Goal: Task Accomplishment & Management: Use online tool/utility

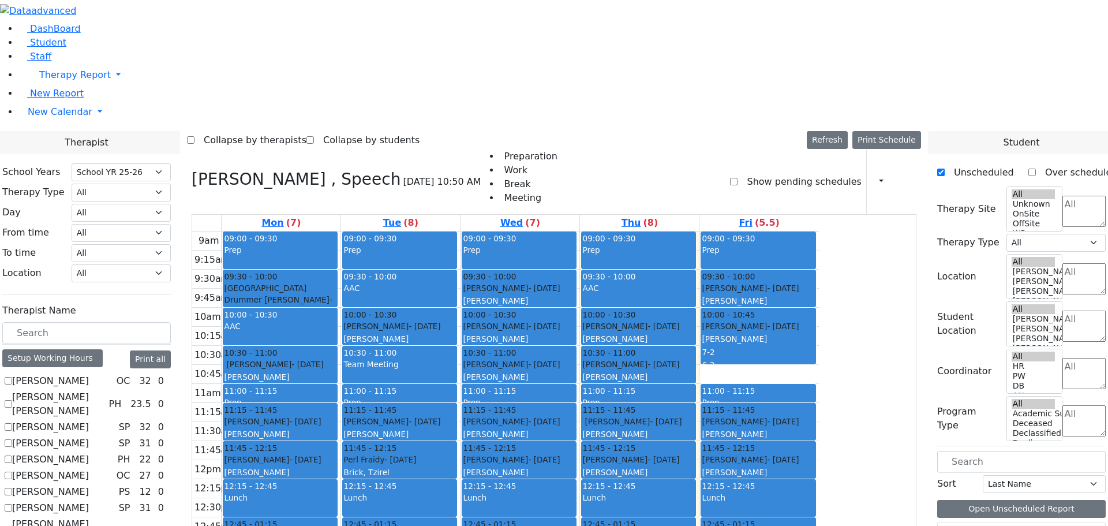
select select "212"
click at [192, 170] on icon at bounding box center [192, 179] width 0 height 19
checkbox input "false"
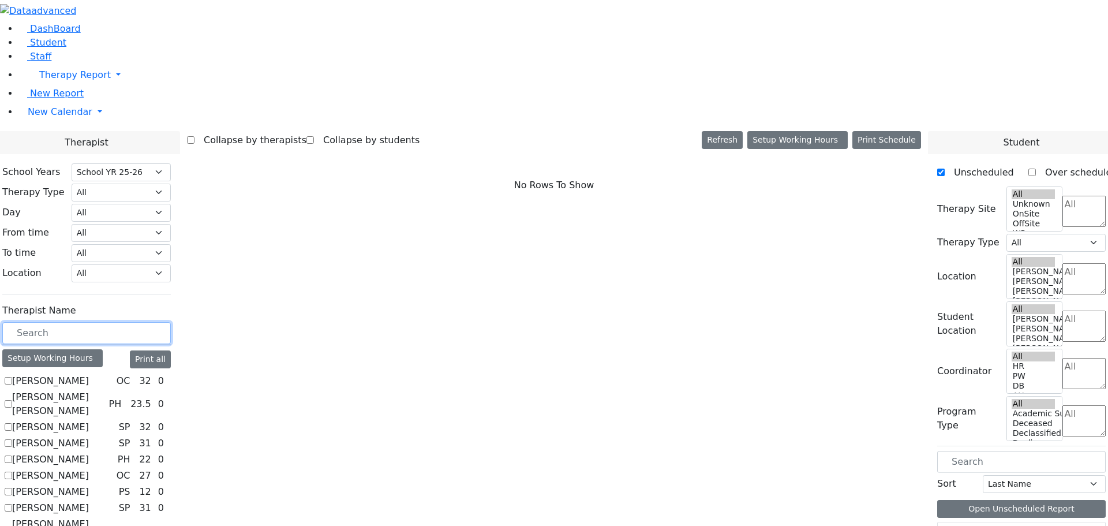
click at [171, 322] on input "text" at bounding box center [86, 333] width 169 height 22
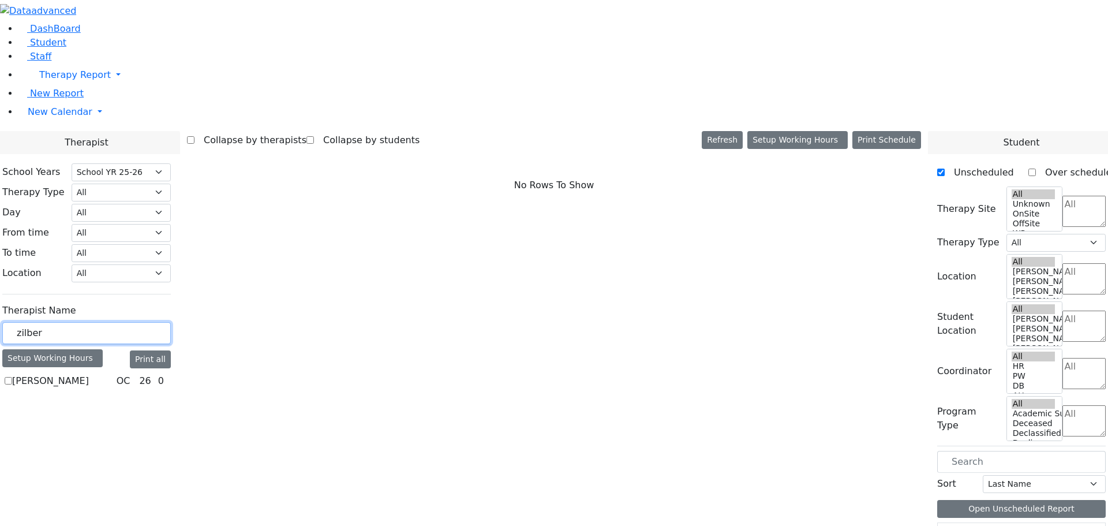
type input "zilber"
click at [89, 374] on label "[PERSON_NAME]" at bounding box center [50, 381] width 77 height 14
click at [12, 377] on input "[PERSON_NAME]" at bounding box center [9, 381] width 8 height 8
checkbox input "true"
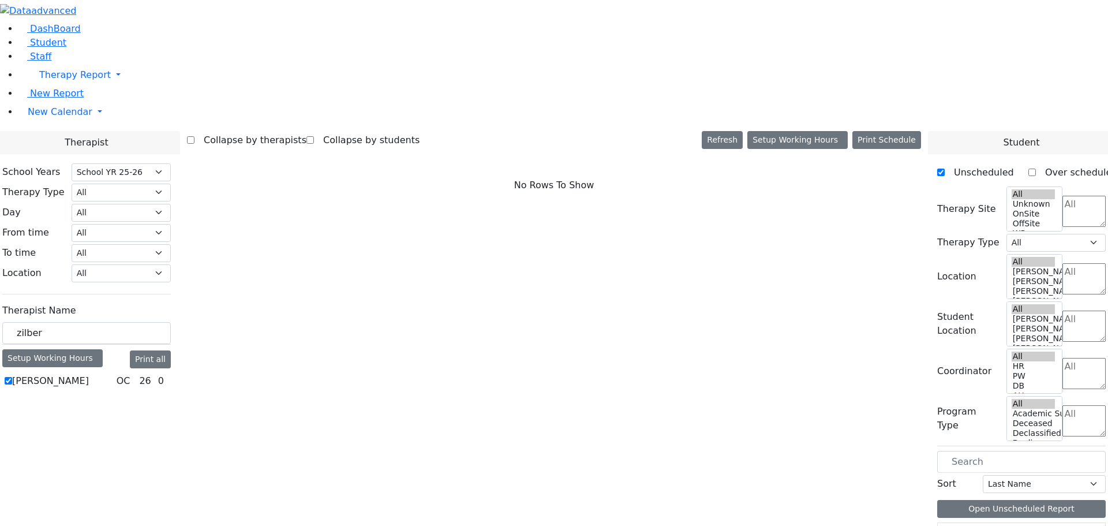
select select "1"
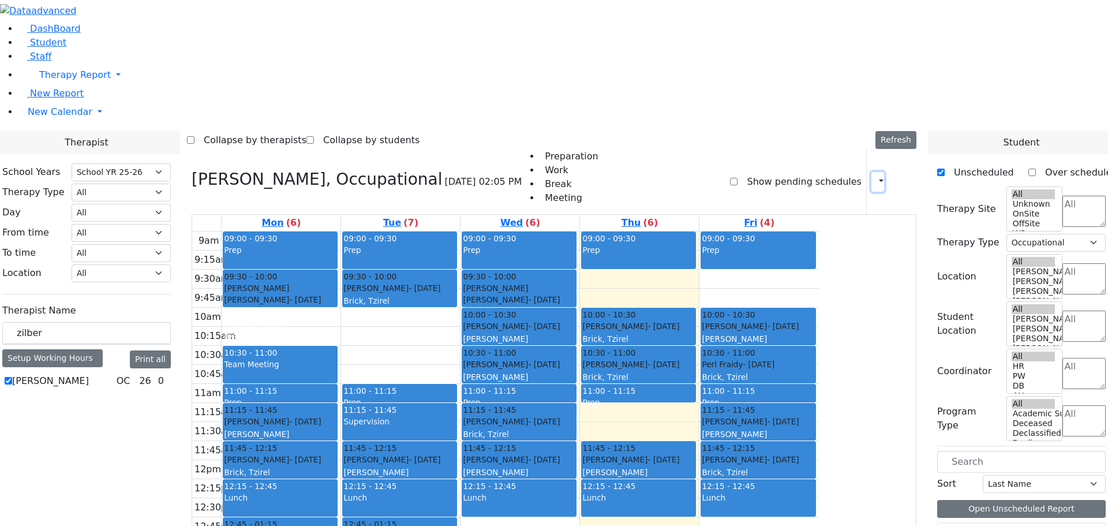
click at [875, 176] on icon "button" at bounding box center [875, 181] width 0 height 11
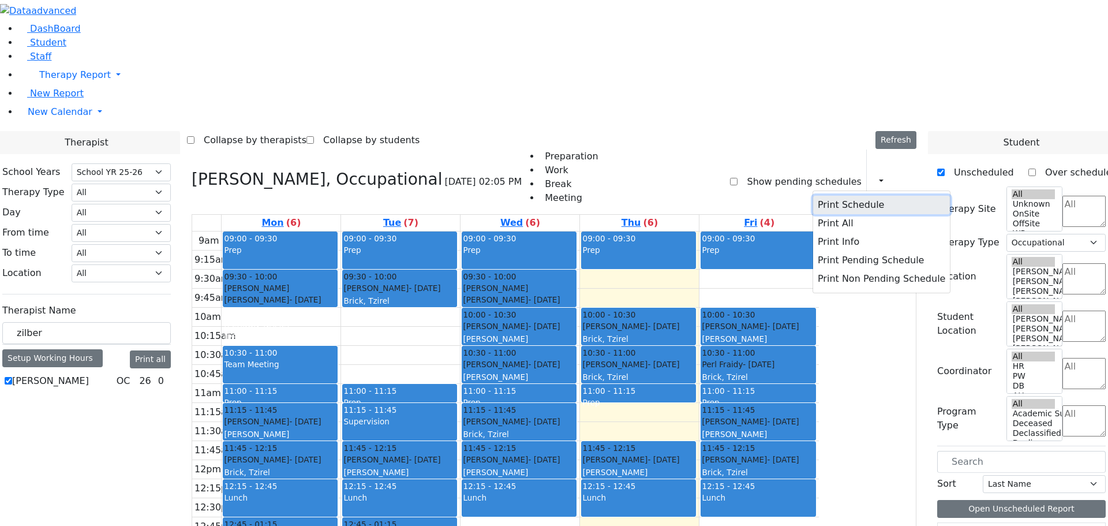
click at [842, 196] on button "Print Schedule" at bounding box center [881, 205] width 137 height 18
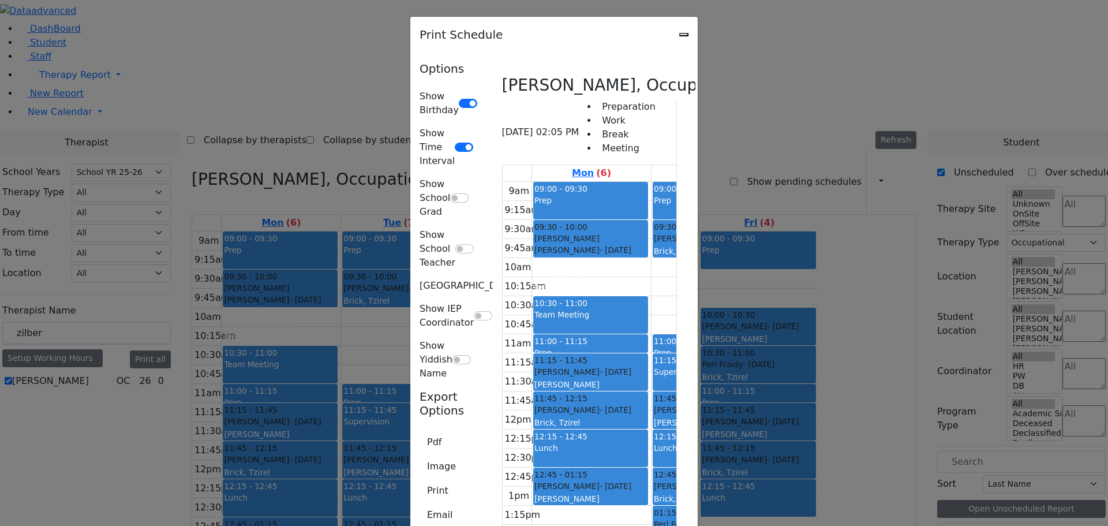
scroll to position [84, 0]
click at [420, 431] on button "Pdf" at bounding box center [434, 442] width 29 height 22
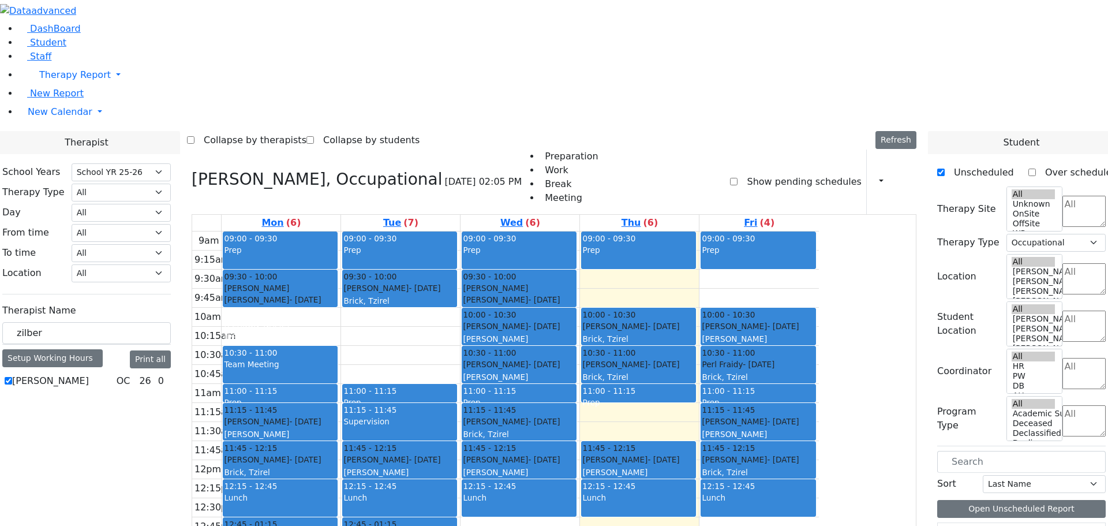
click at [648, 150] on div "[PERSON_NAME], Occupational [DATE] 02:05 PM Preparation Work Break Meeting Show…" at bounding box center [554, 182] width 725 height 65
click at [171, 163] on select "Select School YR Summer YR 25 School YR 25-26 Summer YR 25 School YR 24-25 Summ…" at bounding box center [121, 172] width 99 height 18
select select "210"
click at [171, 163] on select "Select School YR Summer YR 25 School YR 25-26 Summer YR 25 School YR 24-25 Summ…" at bounding box center [121, 172] width 99 height 18
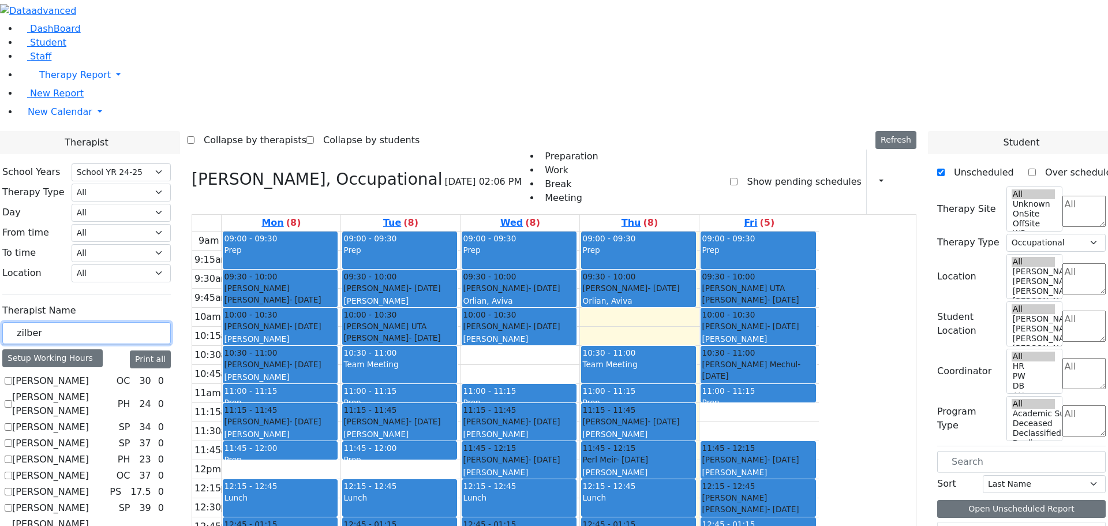
drag, startPoint x: 189, startPoint y: 200, endPoint x: 132, endPoint y: 203, distance: 57.2
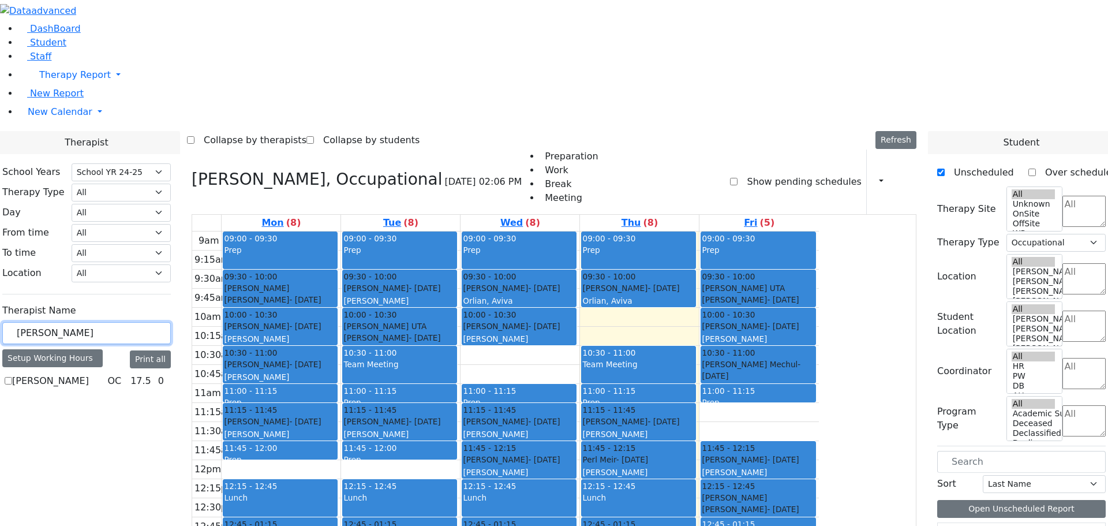
type input "[PERSON_NAME]"
click at [89, 374] on label "[PERSON_NAME]" at bounding box center [50, 381] width 77 height 14
click at [12, 377] on input "[PERSON_NAME]" at bounding box center [9, 381] width 8 height 8
checkbox input "true"
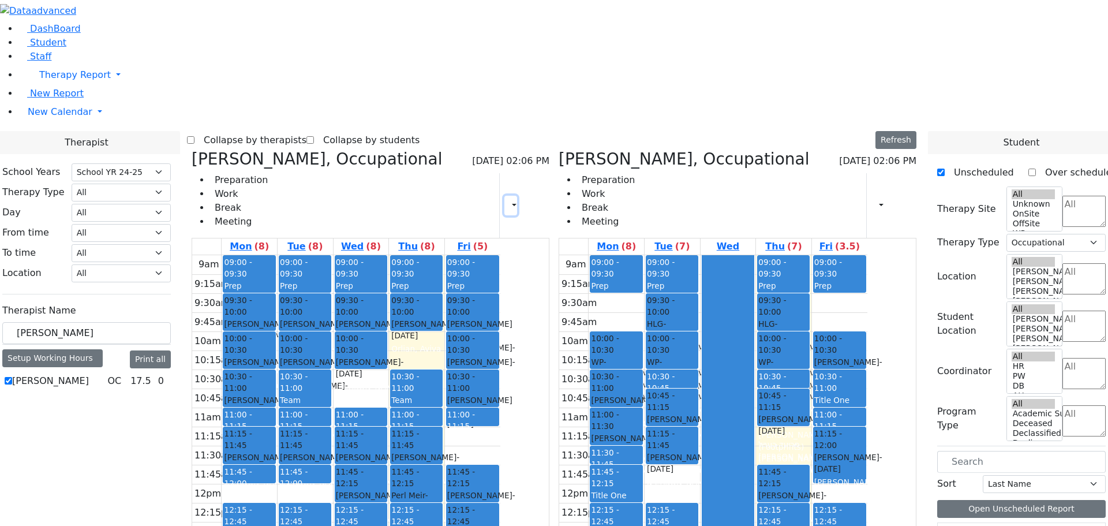
click at [507, 200] on icon "button" at bounding box center [507, 205] width 0 height 11
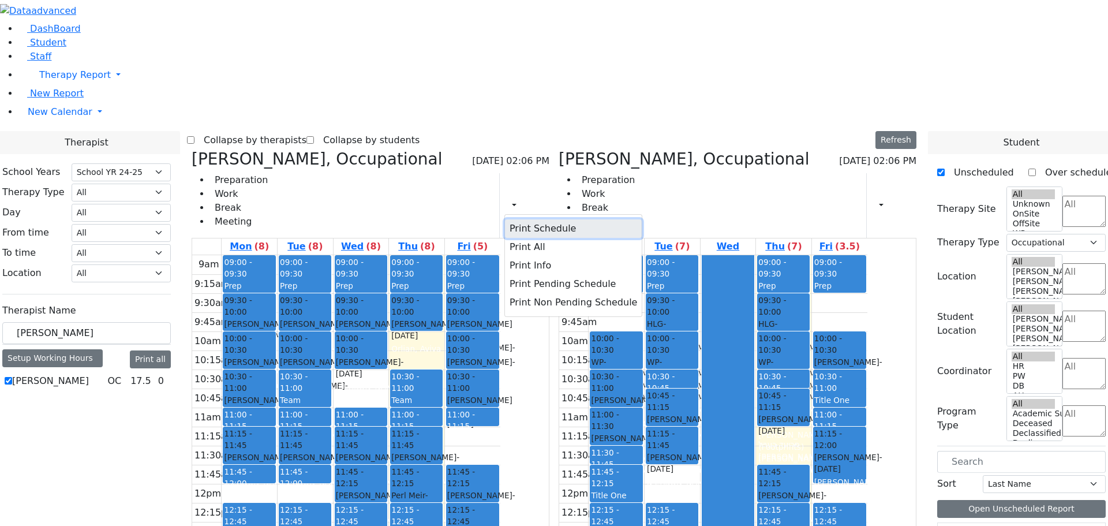
click at [565, 219] on button "Print Schedule" at bounding box center [573, 228] width 137 height 18
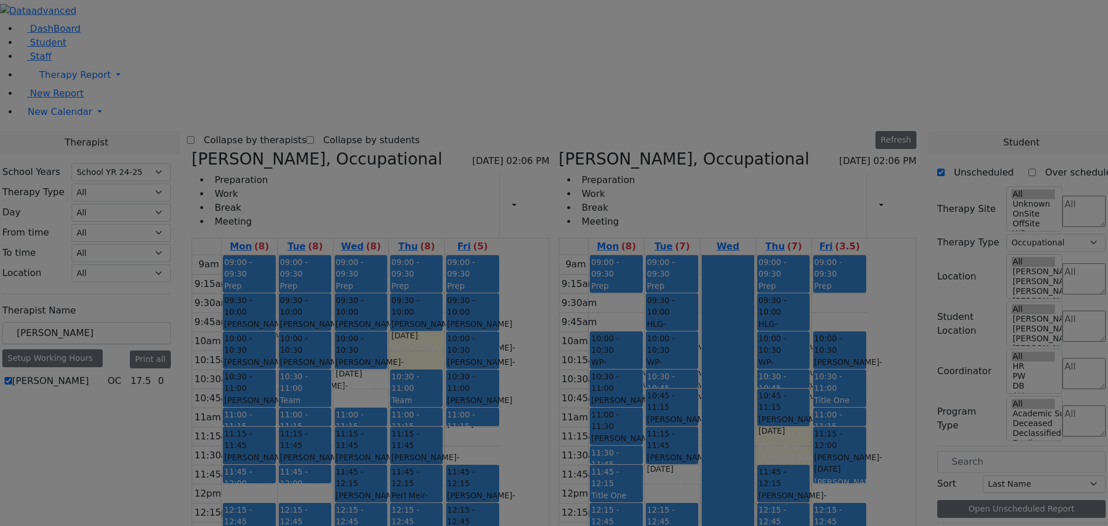
scroll to position [69, 0]
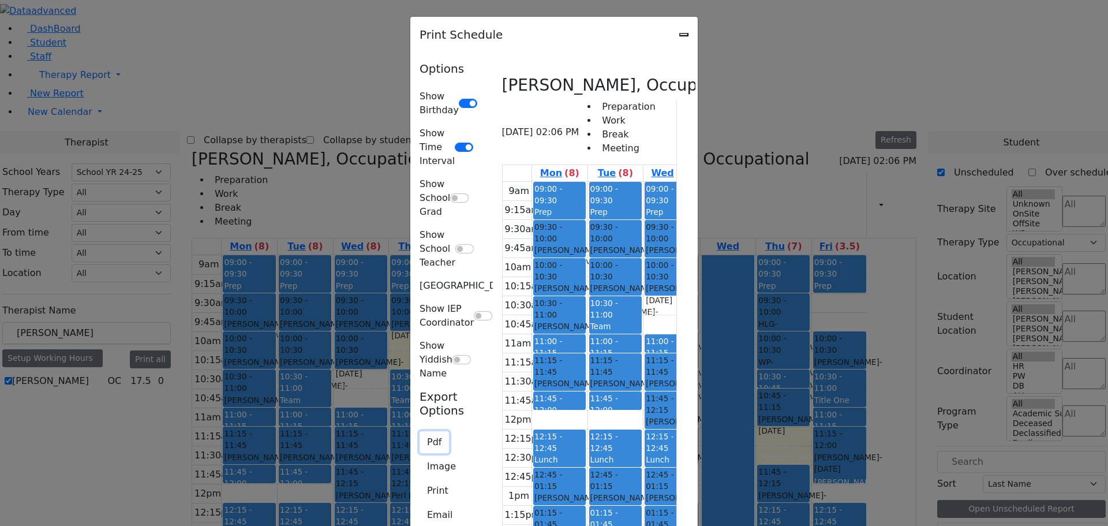
click at [420, 431] on button "Pdf" at bounding box center [434, 442] width 29 height 22
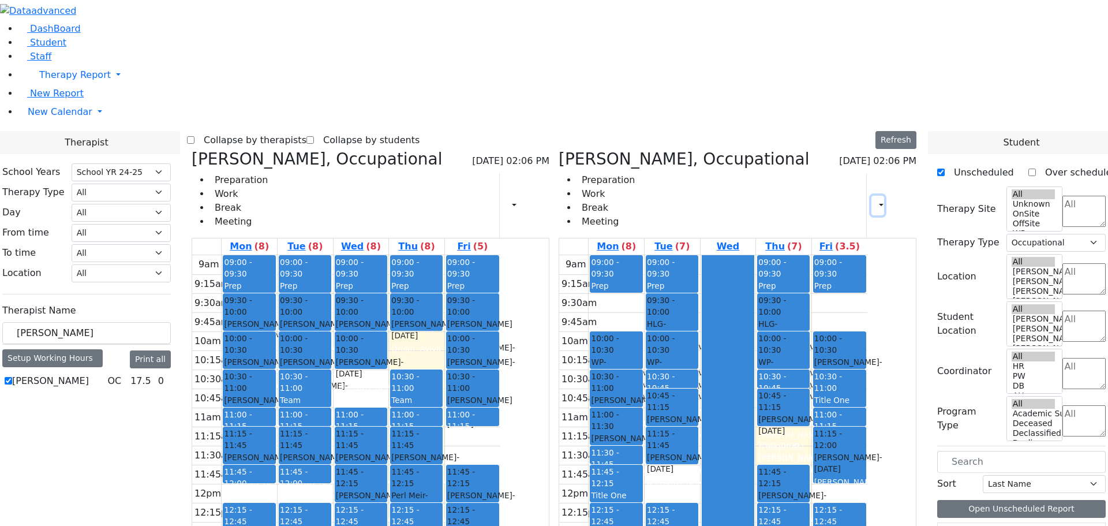
click at [875, 200] on icon "button" at bounding box center [875, 205] width 0 height 11
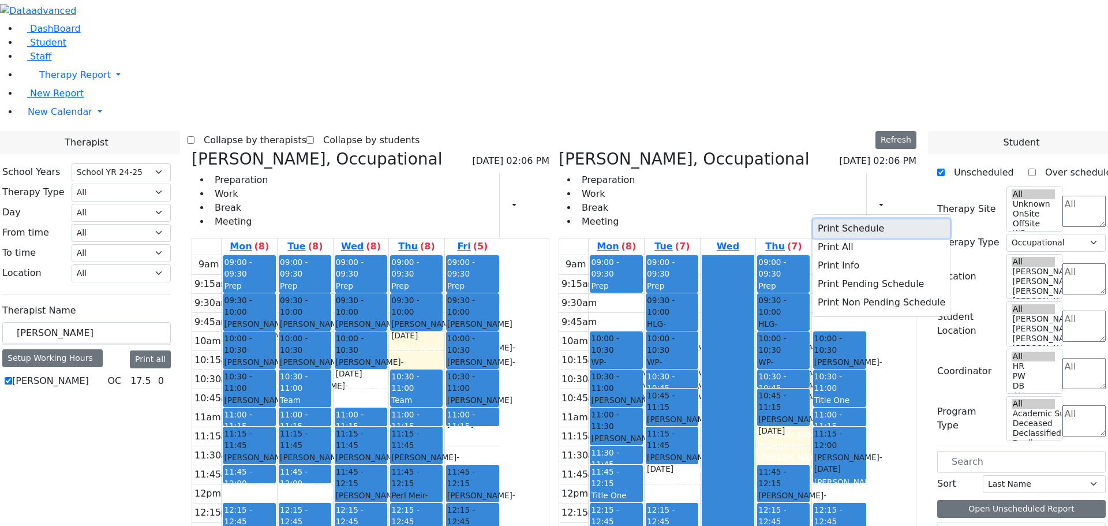
click at [855, 219] on button "Print Schedule" at bounding box center [881, 228] width 137 height 18
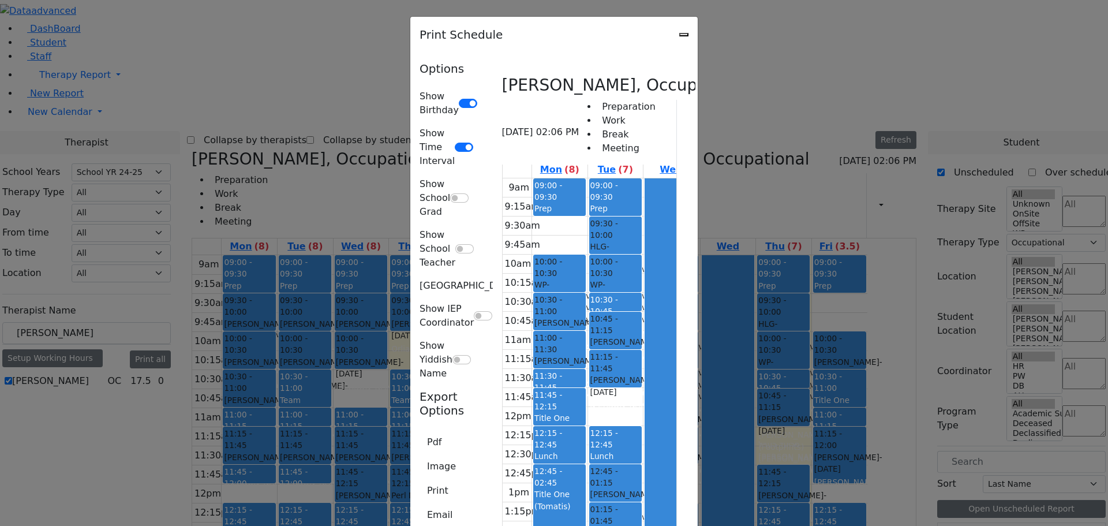
scroll to position [0, 0]
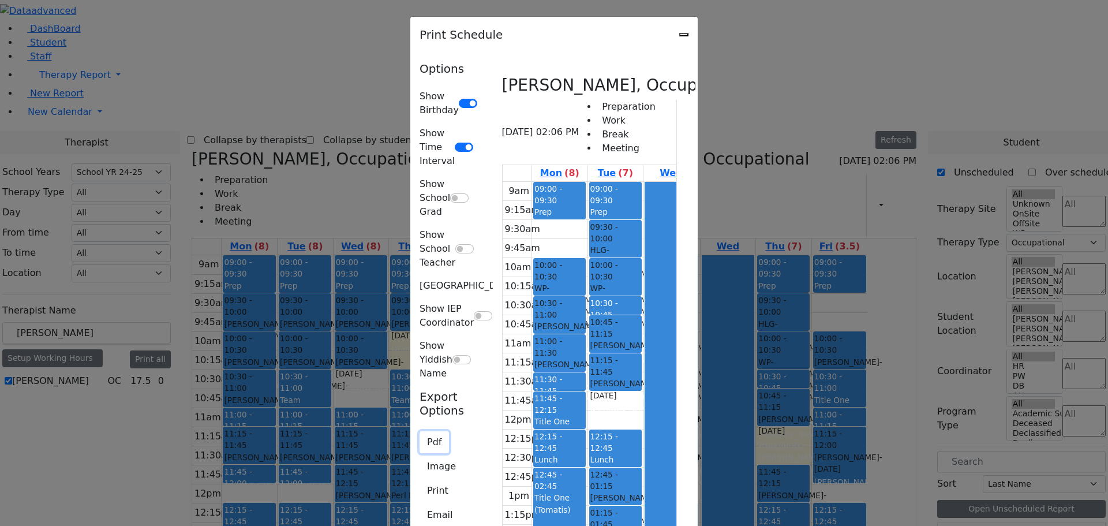
click at [420, 431] on button "Pdf" at bounding box center [434, 442] width 29 height 22
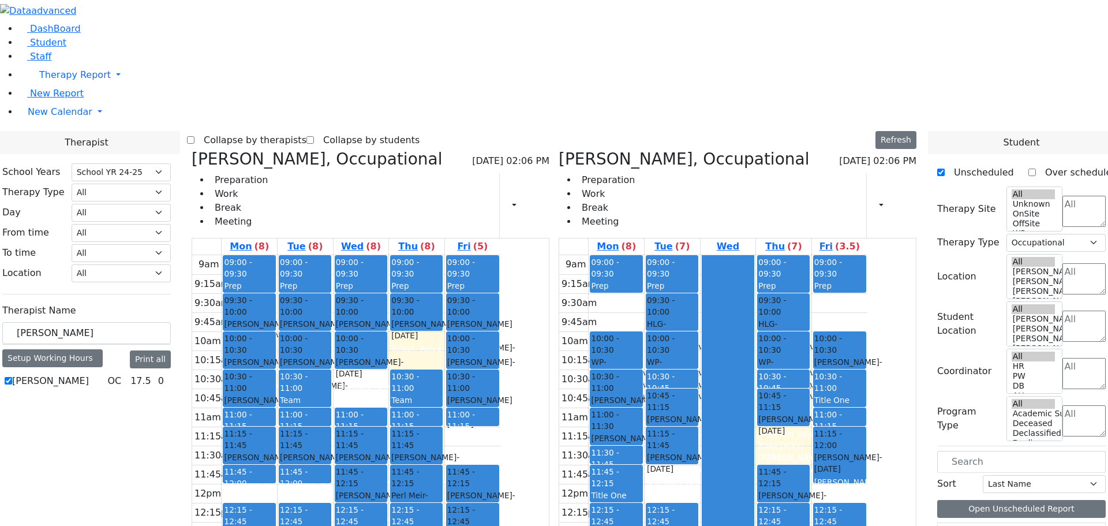
click at [620, 150] on div "[PERSON_NAME], Occupational [DATE] 02:06 PM Preparation Work Break Meeting Prin…" at bounding box center [737, 424] width 367 height 548
click at [192, 150] on icon at bounding box center [192, 159] width 0 height 19
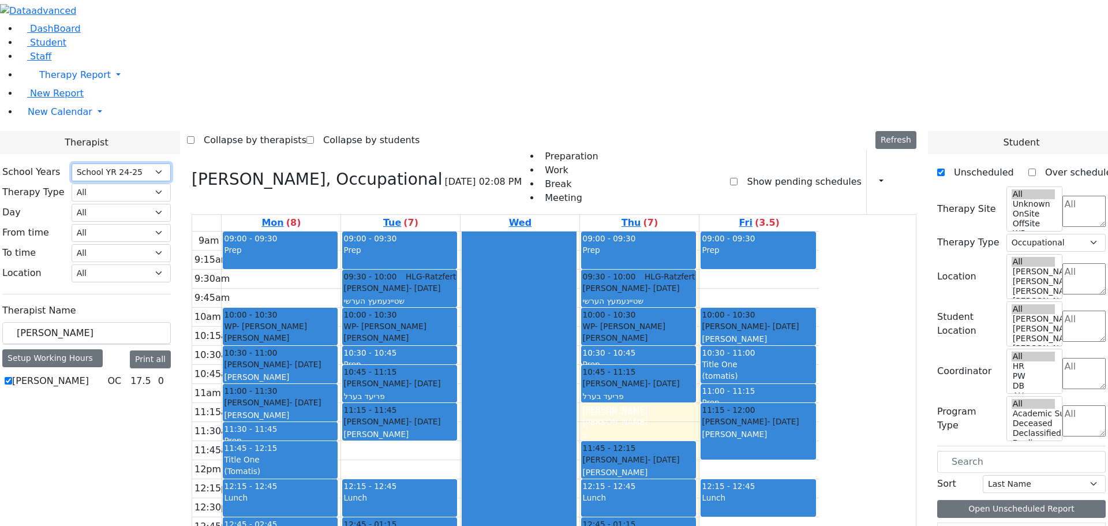
click at [171, 163] on select "Select School YR Summer YR 25 School YR 25-26 Summer YR 25 School YR 24-25 Summ…" at bounding box center [121, 172] width 99 height 18
select select "212"
click at [171, 163] on select "Select School YR Summer YR 25 School YR 25-26 Summer YR 25 School YR 24-25 Summ…" at bounding box center [121, 172] width 99 height 18
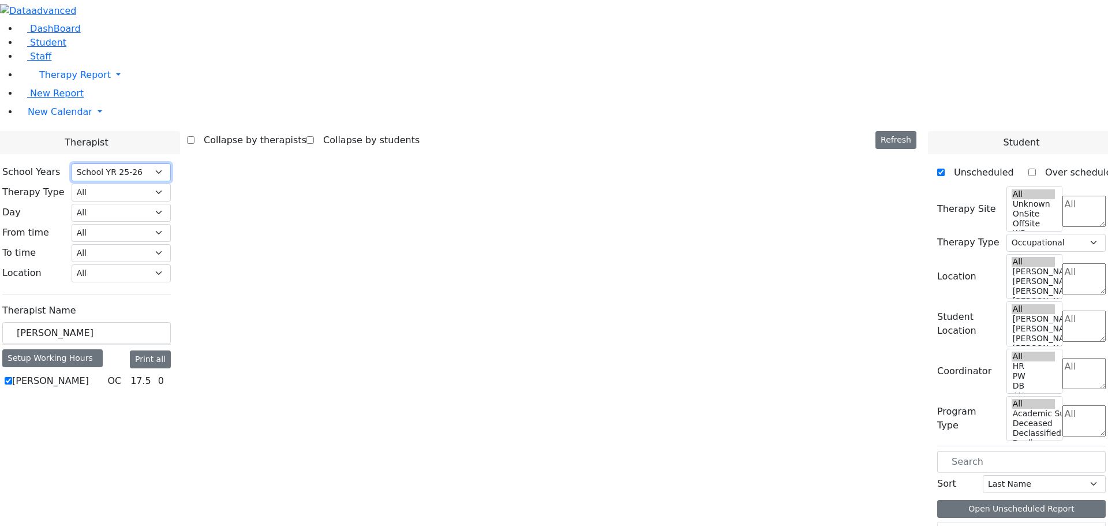
select select
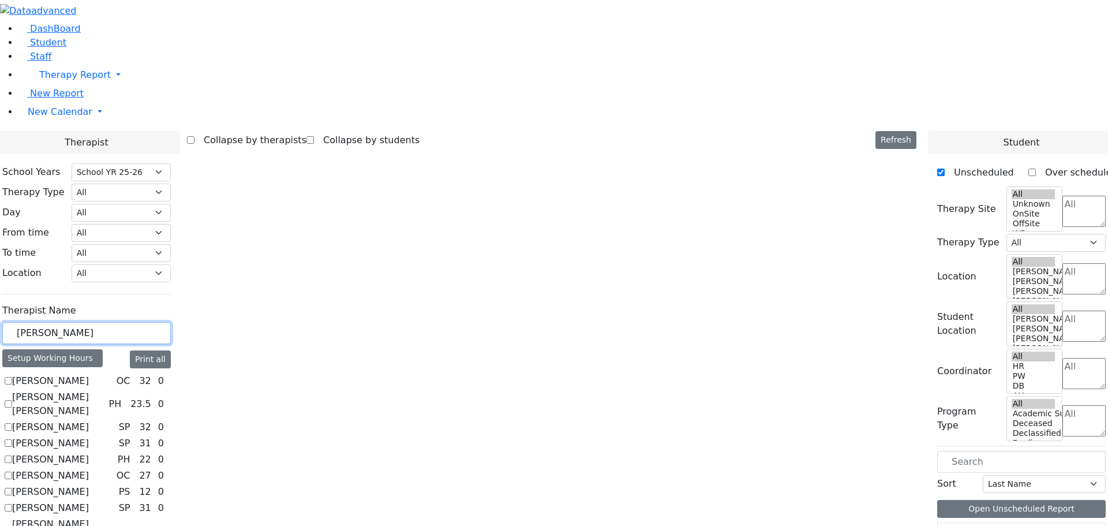
drag, startPoint x: 191, startPoint y: 201, endPoint x: 122, endPoint y: 193, distance: 69.2
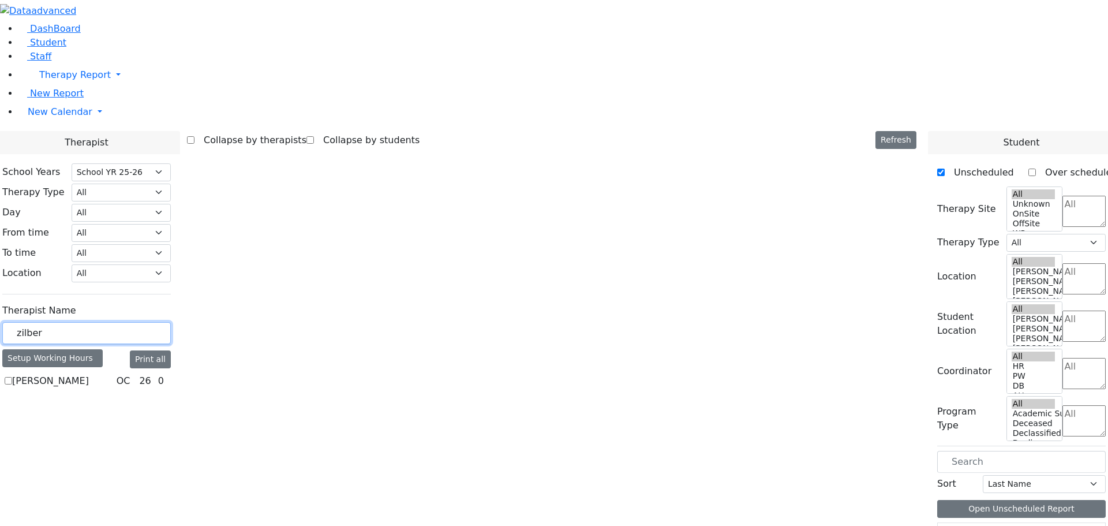
type input "zilber"
click at [89, 374] on label "[PERSON_NAME]" at bounding box center [50, 381] width 77 height 14
click at [12, 377] on input "[PERSON_NAME]" at bounding box center [9, 381] width 8 height 8
checkbox input "true"
select select "1"
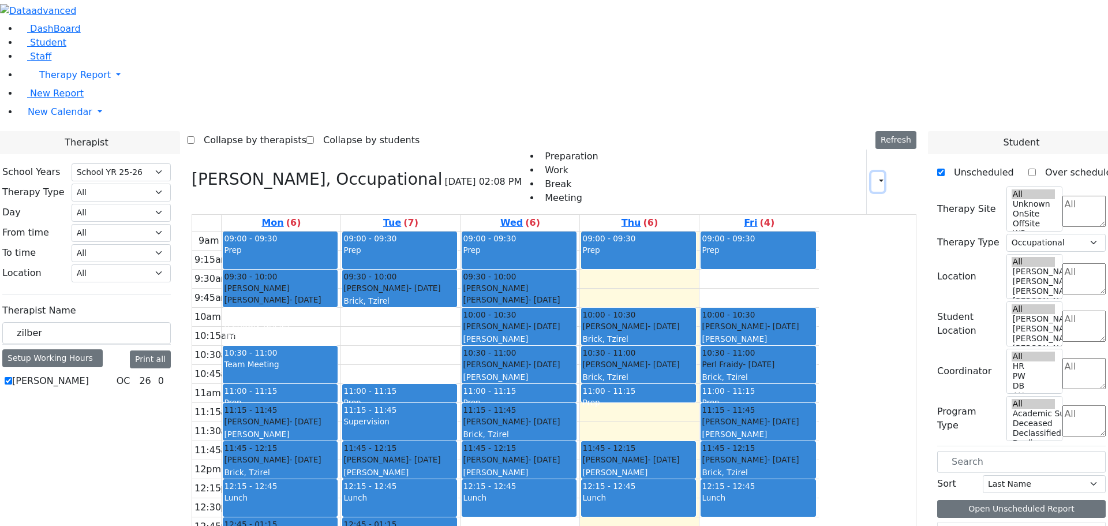
click at [872, 172] on button "button" at bounding box center [878, 182] width 13 height 20
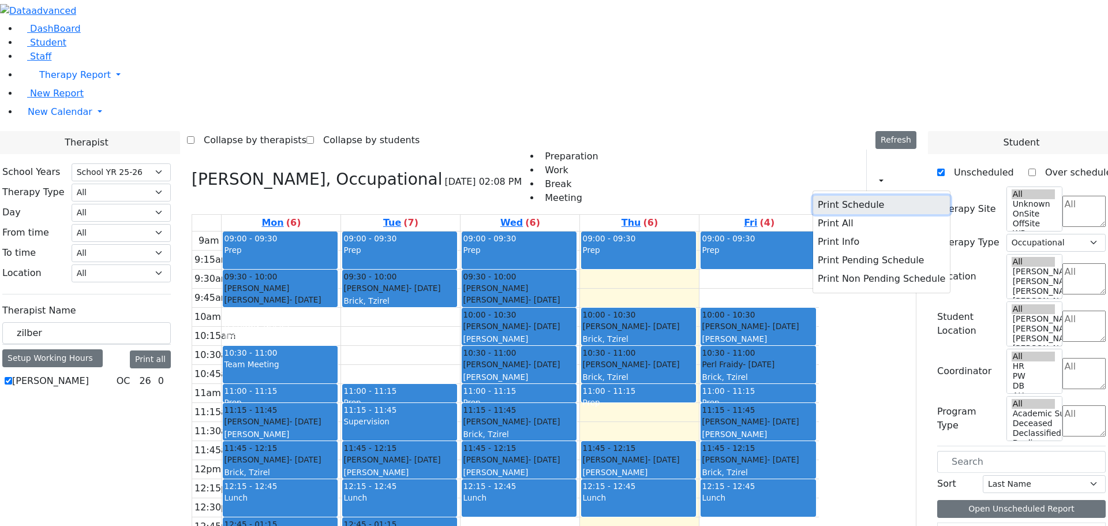
click at [842, 196] on button "Print Schedule" at bounding box center [881, 205] width 137 height 18
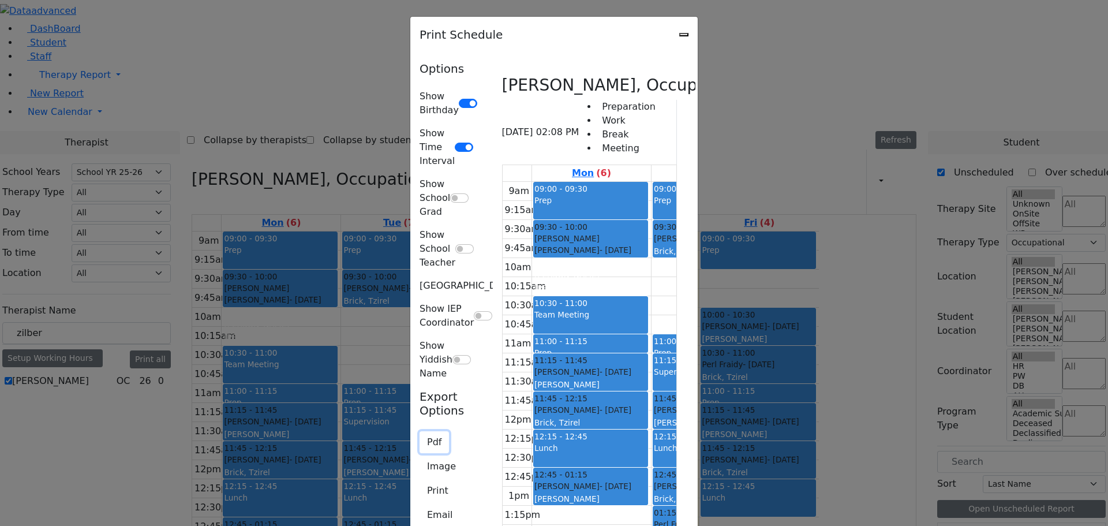
click at [420, 431] on button "Pdf" at bounding box center [434, 442] width 29 height 22
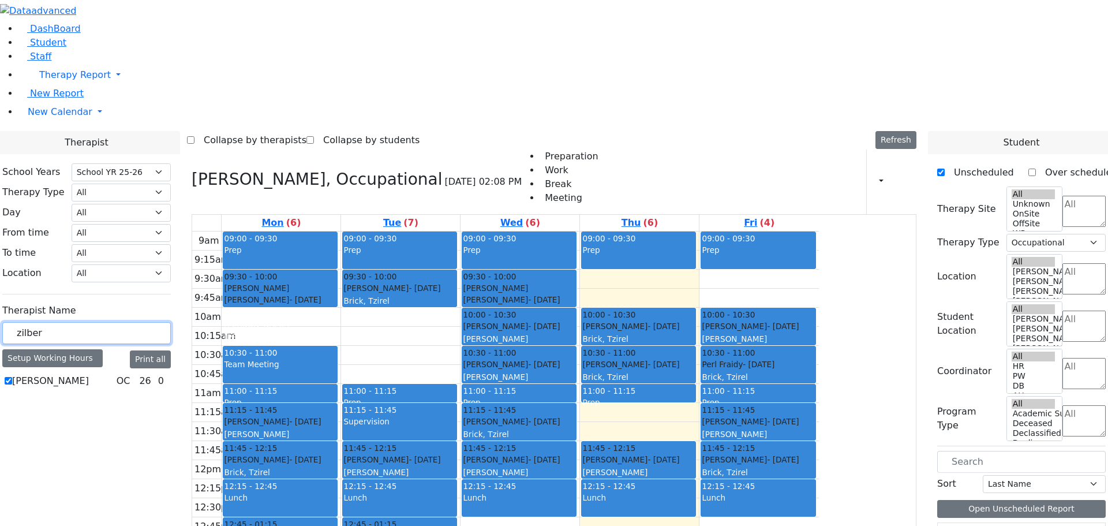
drag, startPoint x: 181, startPoint y: 201, endPoint x: 121, endPoint y: 205, distance: 59.6
type input "[PERSON_NAME]"
click at [192, 170] on icon at bounding box center [192, 179] width 0 height 19
select select
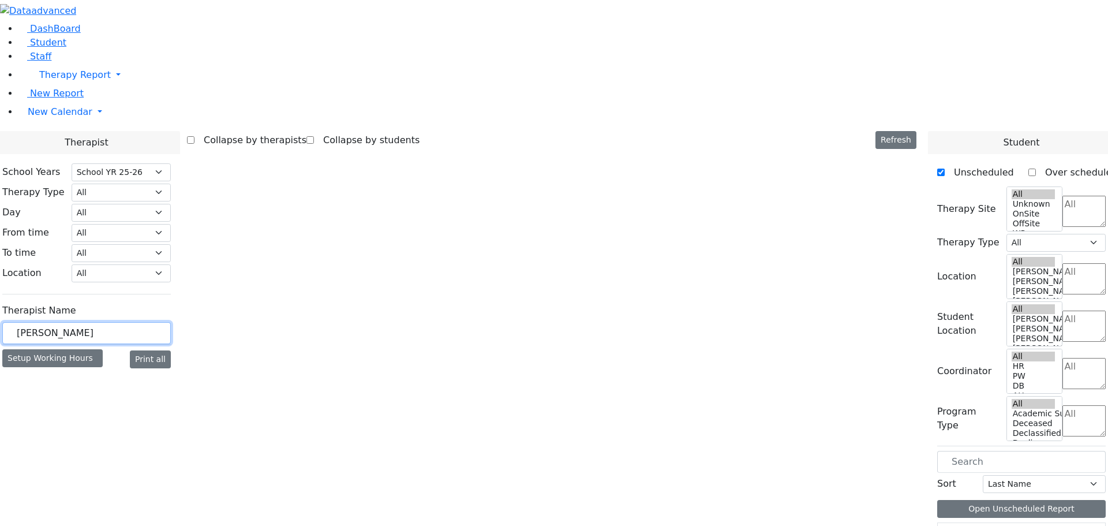
click at [171, 322] on input "[PERSON_NAME]" at bounding box center [86, 333] width 169 height 22
click at [36, 62] on span "Staff" at bounding box center [40, 56] width 21 height 11
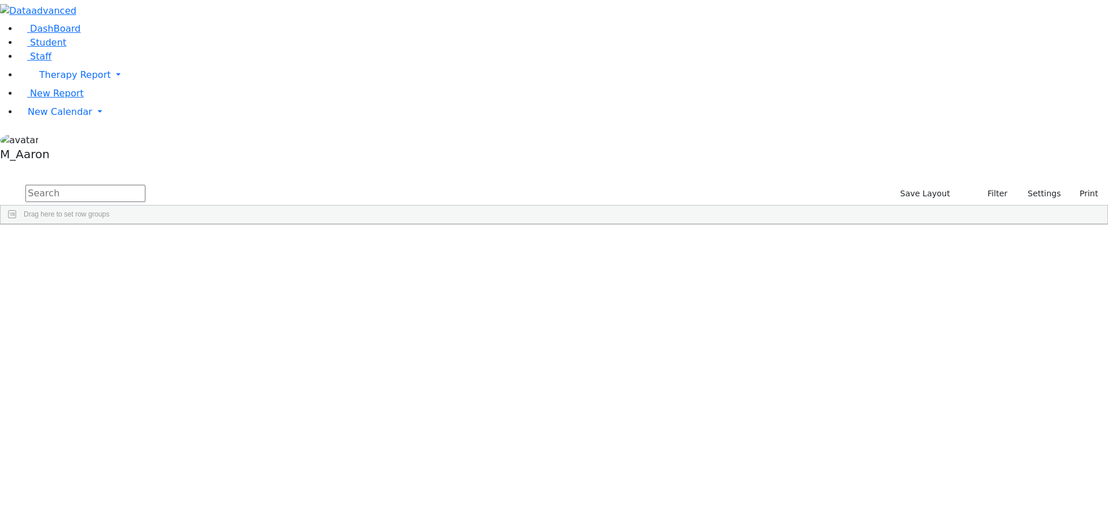
click at [145, 185] on input "text" at bounding box center [85, 193] width 120 height 17
type input "meina"
click at [0, 183] on button "submit" at bounding box center [11, 194] width 23 height 22
click at [201, 243] on div "Meina" at bounding box center [167, 251] width 68 height 16
click at [133, 243] on div "Zhu-Chhimi" at bounding box center [99, 251] width 68 height 16
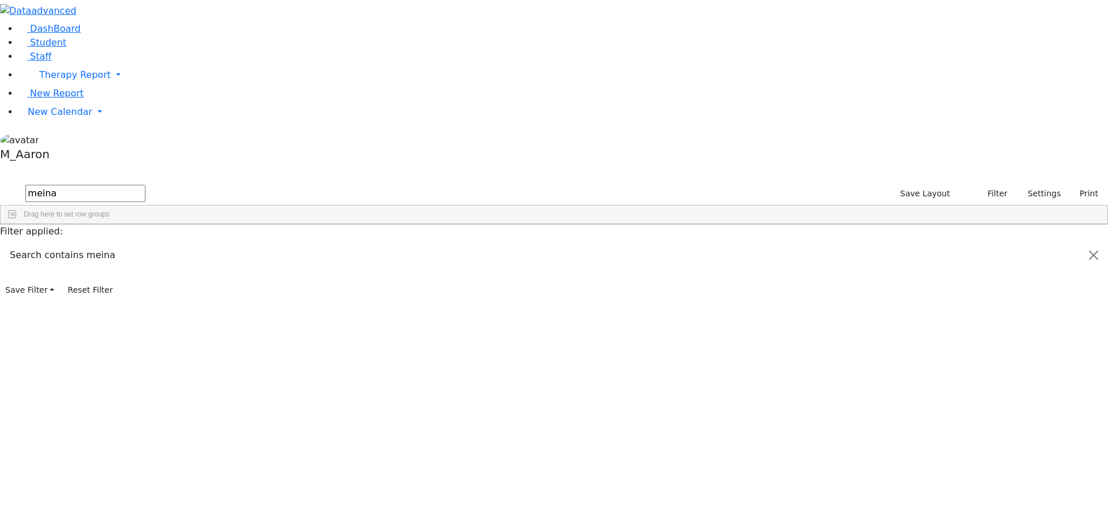
click at [133, 243] on div "Zhu-Chhimi" at bounding box center [99, 251] width 68 height 16
